Goal: Book appointment/travel/reservation

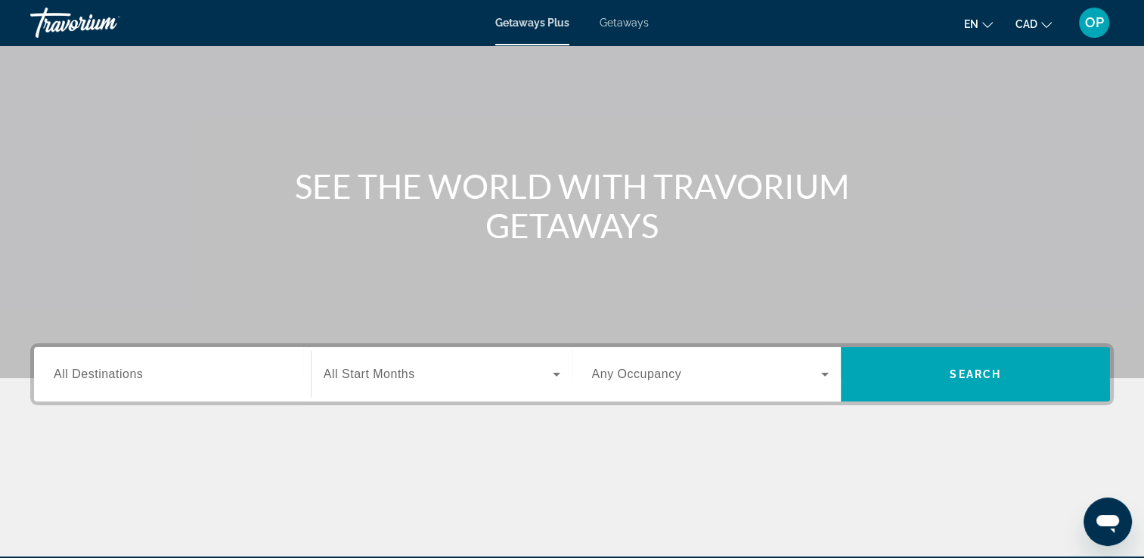
click at [188, 377] on input "Destination All Destinations" at bounding box center [172, 375] width 237 height 18
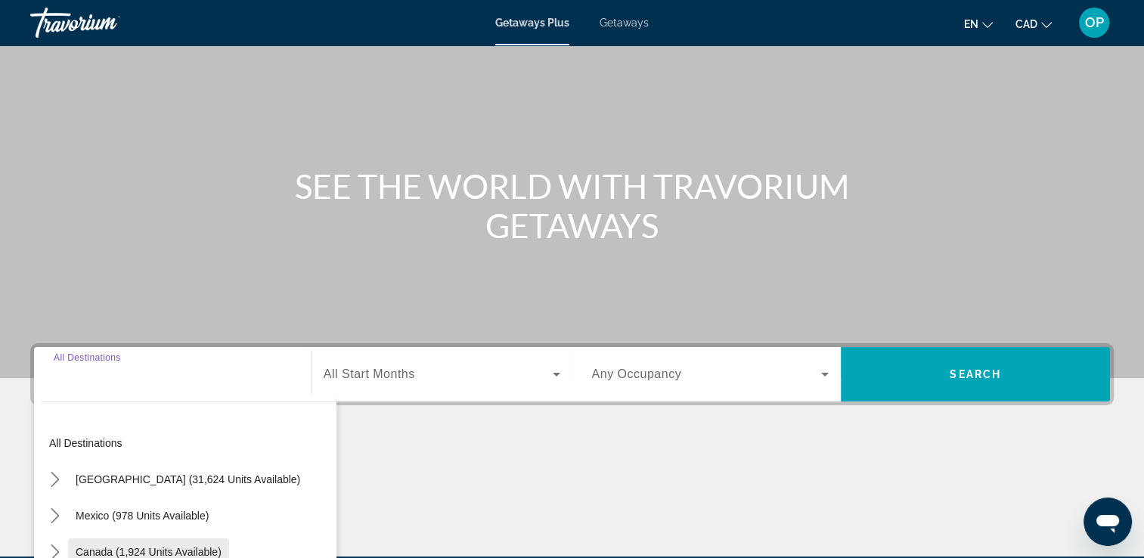
scroll to position [259, 0]
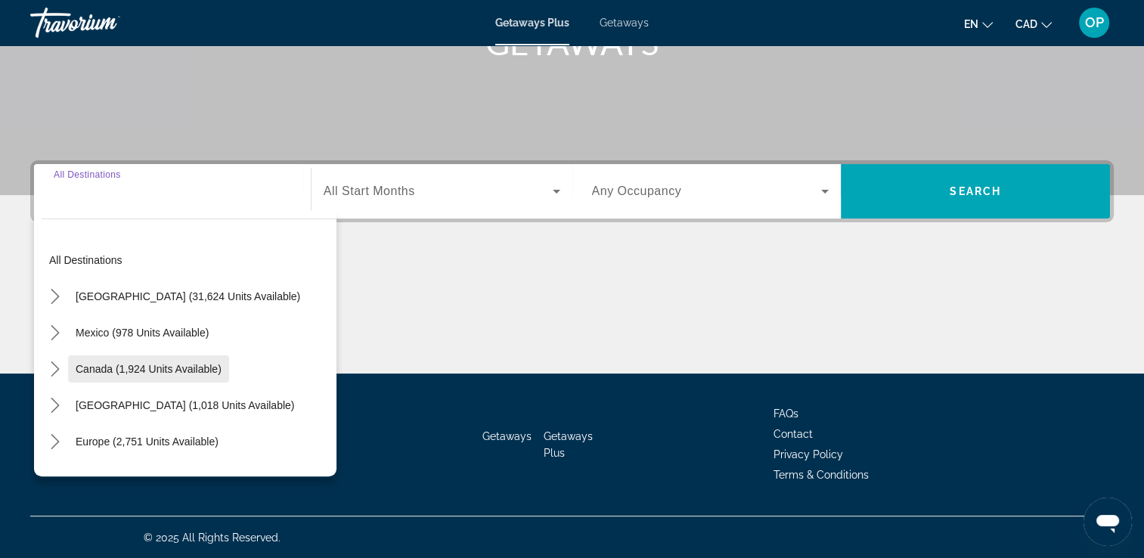
click at [130, 366] on span "Canada (1,924 units available)" at bounding box center [149, 369] width 146 height 12
type input "**********"
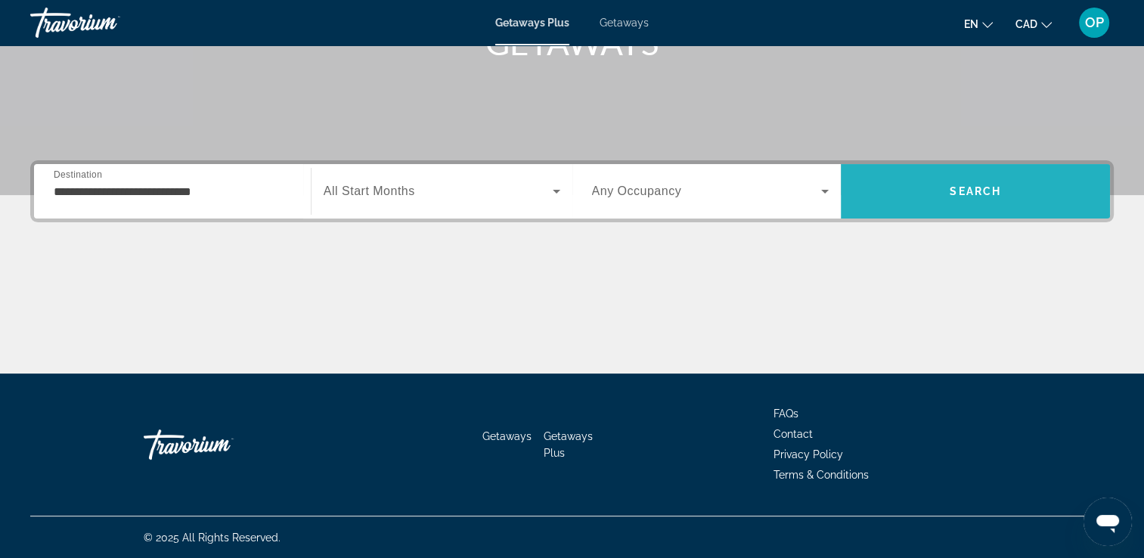
click at [956, 200] on span "Search" at bounding box center [975, 191] width 269 height 36
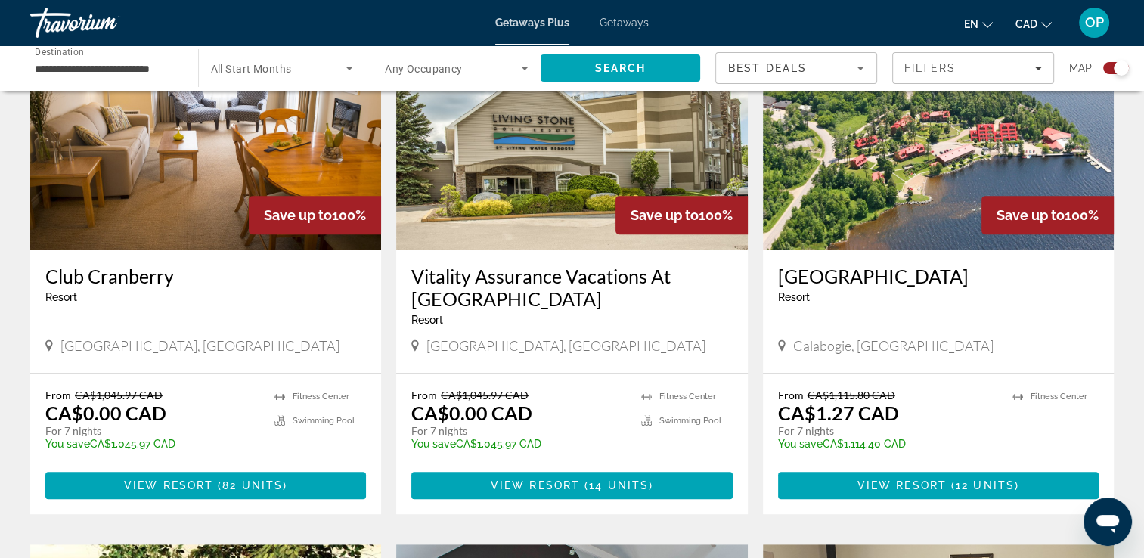
scroll to position [680, 0]
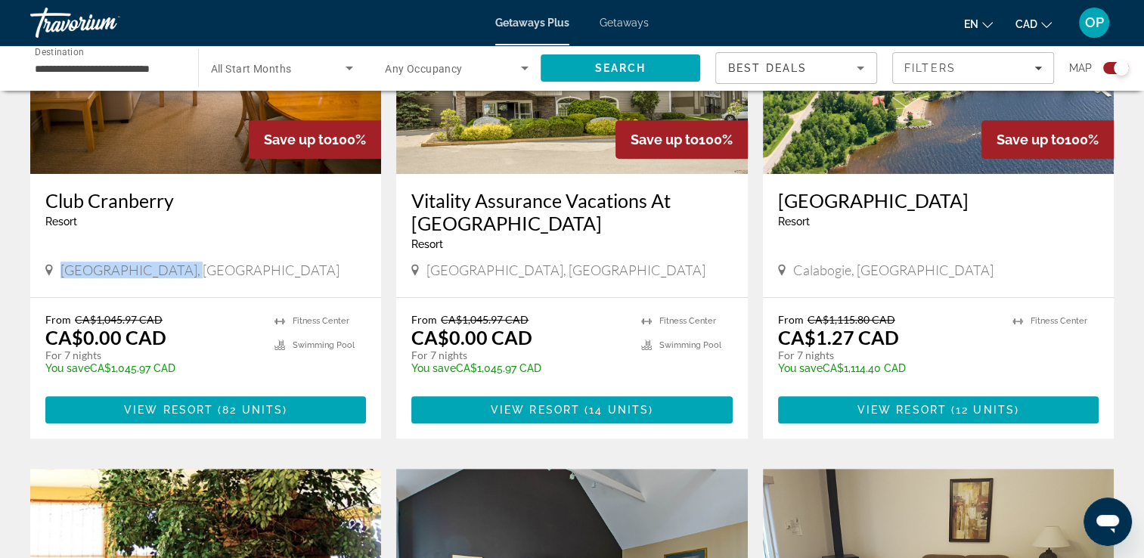
drag, startPoint x: 55, startPoint y: 273, endPoint x: 191, endPoint y: 268, distance: 135.4
click at [191, 268] on div "Collingwood, Canada" at bounding box center [205, 270] width 321 height 17
drag, startPoint x: 80, startPoint y: 338, endPoint x: 163, endPoint y: 352, distance: 84.4
click at [163, 352] on div "From CA$1,045.97 CAD CA$0.00 CAD For 7 nights You save CA$1,045.97 CAD temp" at bounding box center [152, 349] width 214 height 72
drag, startPoint x: 792, startPoint y: 270, endPoint x: 922, endPoint y: 271, distance: 130.0
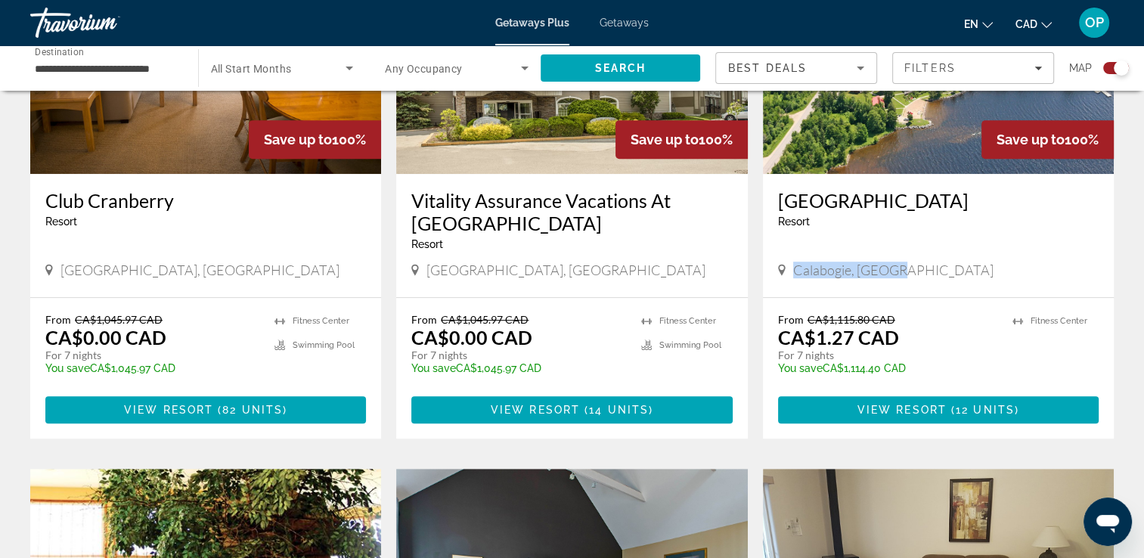
click at [922, 271] on div "Calabogie, Canada" at bounding box center [938, 270] width 321 height 17
drag, startPoint x: 821, startPoint y: 339, endPoint x: 919, endPoint y: 358, distance: 100.2
click at [919, 358] on div "From CA$1,115.80 CAD CA$1.27 CAD For 7 nights You save CA$1,114.40 CAD temp" at bounding box center [887, 349] width 219 height 72
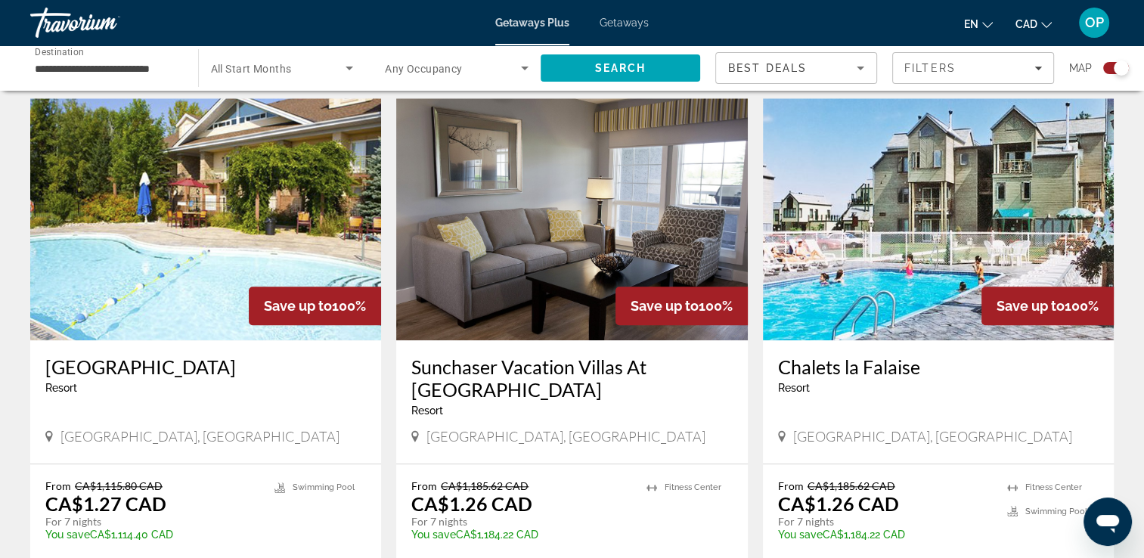
scroll to position [1663, 0]
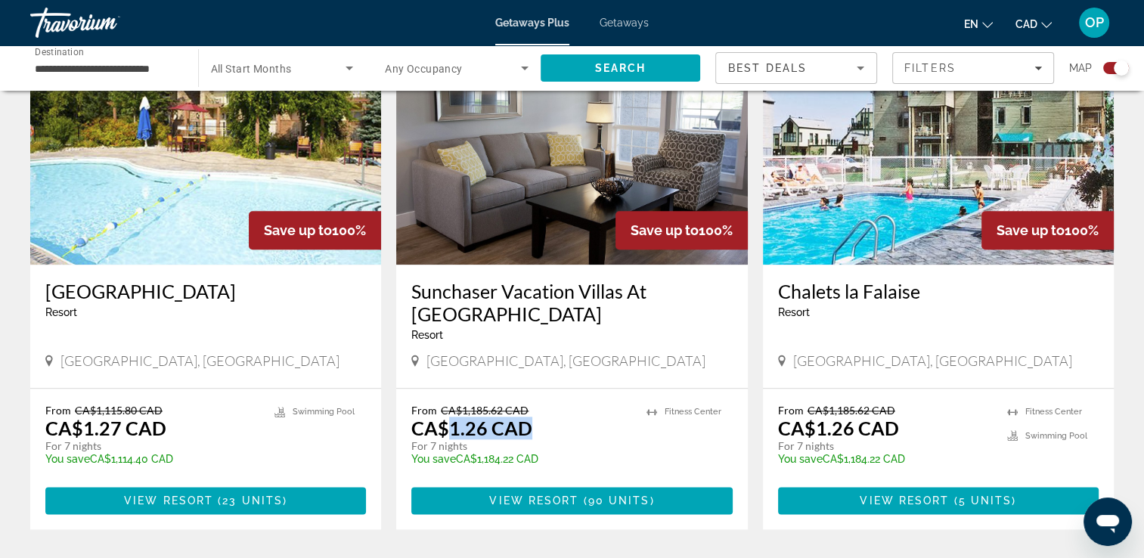
drag, startPoint x: 448, startPoint y: 402, endPoint x: 528, endPoint y: 398, distance: 80.3
click at [528, 417] on p "CA$1.26 CAD" at bounding box center [471, 428] width 121 height 23
drag, startPoint x: 528, startPoint y: 398, endPoint x: 448, endPoint y: 373, distance: 83.9
click at [448, 389] on div "From CA$1,185.62 CAD CA$1.26 CAD For 7 nights You save CA$1,184.22 CAD temp 4.5…" at bounding box center [571, 459] width 351 height 141
drag, startPoint x: 457, startPoint y: 388, endPoint x: 526, endPoint y: 377, distance: 70.5
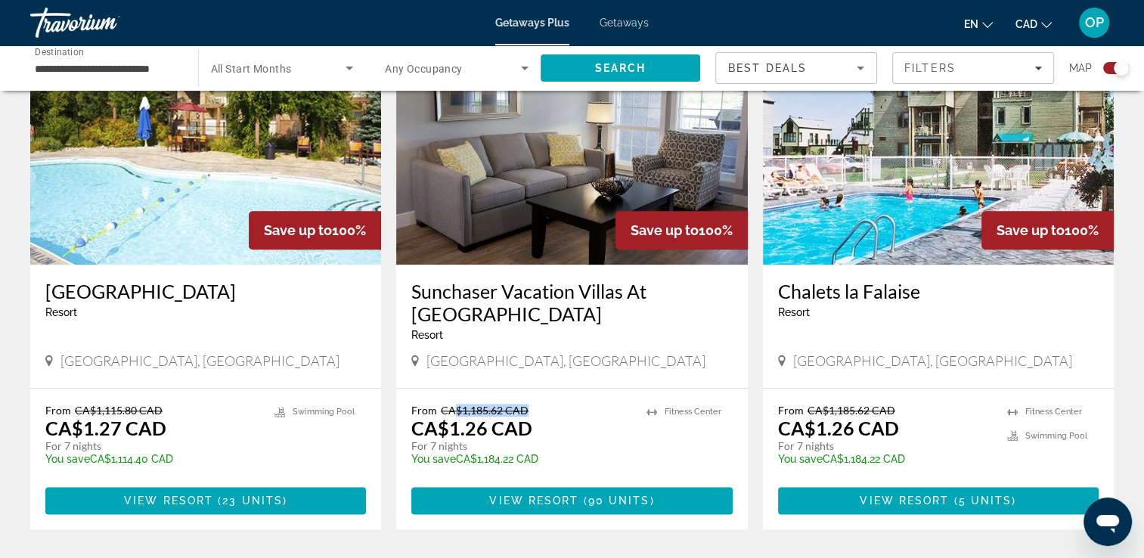
click at [526, 389] on div "From CA$1,185.62 CAD CA$1.26 CAD For 7 nights You save CA$1,184.22 CAD temp 4.5…" at bounding box center [571, 459] width 351 height 141
drag, startPoint x: 526, startPoint y: 377, endPoint x: 550, endPoint y: 338, distance: 45.1
click at [550, 352] on div "Fairmont Hot Springs, Canada" at bounding box center [571, 360] width 321 height 17
drag, startPoint x: 426, startPoint y: 425, endPoint x: 476, endPoint y: 417, distance: 49.7
click at [476, 439] on p "For 7 nights" at bounding box center [520, 446] width 219 height 14
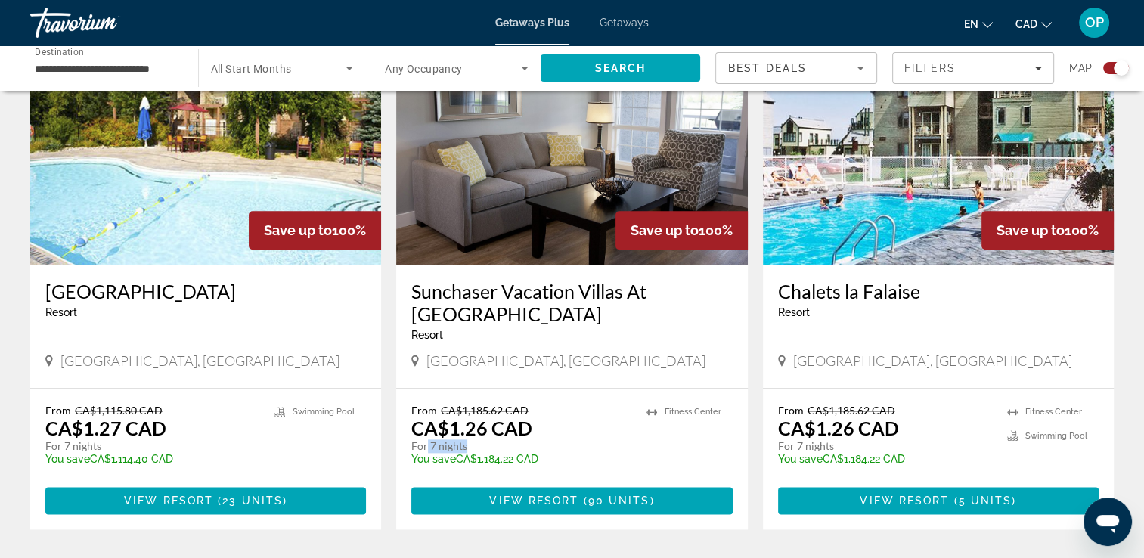
drag, startPoint x: 476, startPoint y: 417, endPoint x: 434, endPoint y: 350, distance: 79.1
click at [426, 352] on span "Fairmont Hot Springs, Canada" at bounding box center [565, 360] width 279 height 17
drag, startPoint x: 455, startPoint y: 390, endPoint x: 547, endPoint y: 386, distance: 92.4
click at [547, 404] on p "From CA$1,185.62 CAD" at bounding box center [520, 410] width 219 height 13
drag, startPoint x: 547, startPoint y: 386, endPoint x: 525, endPoint y: 402, distance: 28.1
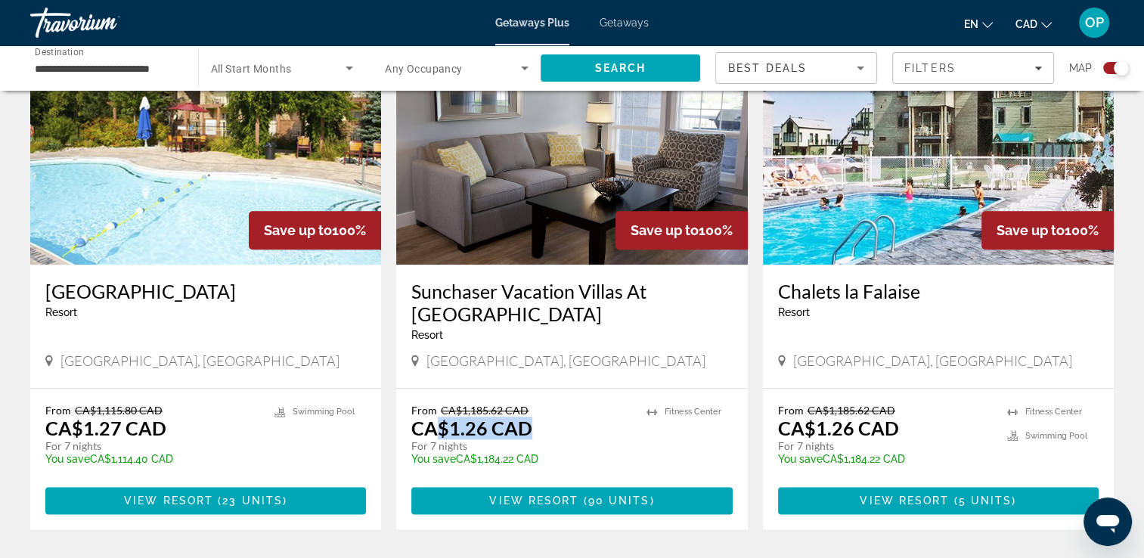
click at [525, 417] on p "CA$1.26 CAD" at bounding box center [471, 428] width 121 height 23
drag, startPoint x: 525, startPoint y: 402, endPoint x: 463, endPoint y: 305, distance: 114.5
click at [463, 305] on div "Sunchaser Vacation Villas At Riverside Resort - This is an adults only resort" at bounding box center [571, 316] width 321 height 73
drag, startPoint x: 443, startPoint y: 387, endPoint x: 526, endPoint y: 384, distance: 83.2
click at [526, 404] on p "From CA$1,185.62 CAD" at bounding box center [520, 410] width 219 height 13
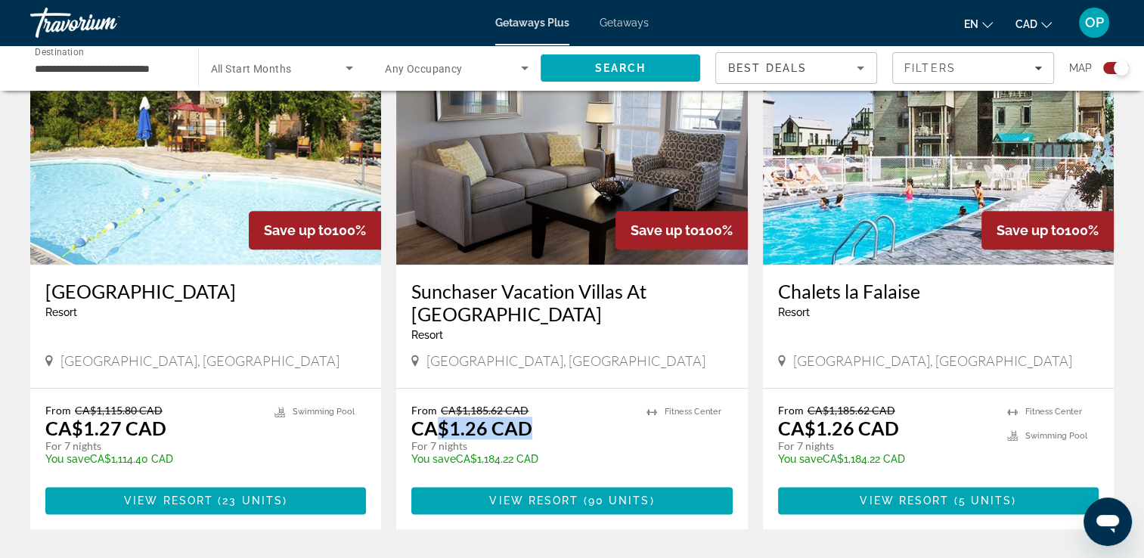
drag, startPoint x: 442, startPoint y: 405, endPoint x: 523, endPoint y: 396, distance: 82.1
click at [523, 417] on p "CA$1.26 CAD" at bounding box center [471, 428] width 121 height 23
